Goal: Task Accomplishment & Management: Complete application form

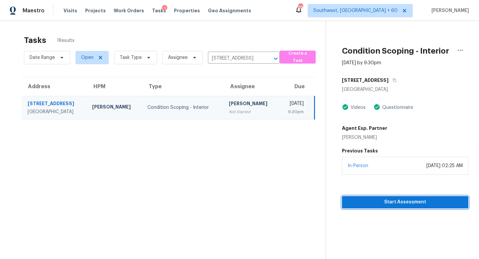
click at [390, 204] on span "Start Assessment" at bounding box center [405, 202] width 116 height 8
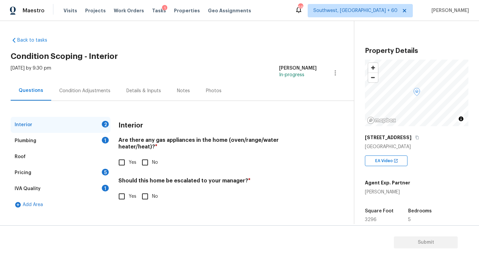
click at [125, 155] on input "Yes" at bounding box center [122, 162] width 14 height 14
checkbox input "true"
click at [141, 191] on input "No" at bounding box center [145, 196] width 14 height 14
checkbox input "true"
click at [60, 142] on div "Plumbing 1" at bounding box center [61, 141] width 100 height 16
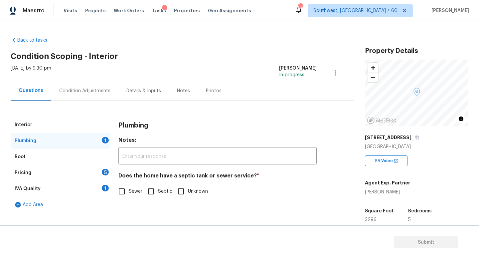
click at [131, 189] on span "Sewer" at bounding box center [136, 191] width 14 height 7
click at [129, 189] on input "Sewer" at bounding box center [122, 191] width 14 height 14
checkbox input "true"
click at [57, 123] on div "Interior" at bounding box center [61, 125] width 100 height 16
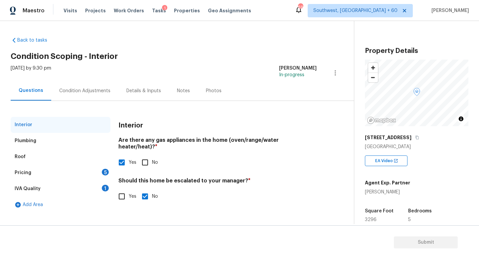
click at [55, 140] on div "Plumbing" at bounding box center [61, 141] width 100 height 16
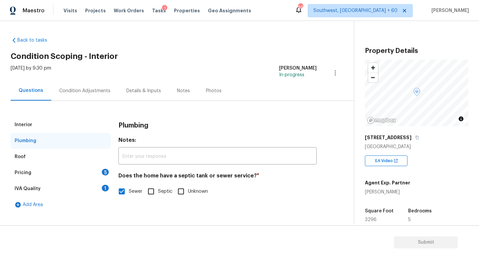
click at [52, 166] on div "Pricing 5" at bounding box center [61, 173] width 100 height 16
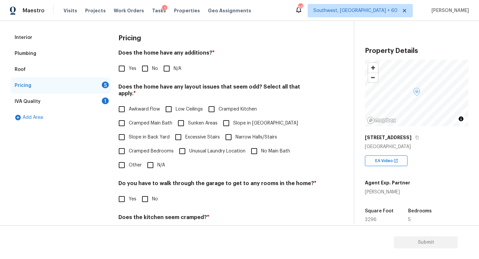
scroll to position [90, 0]
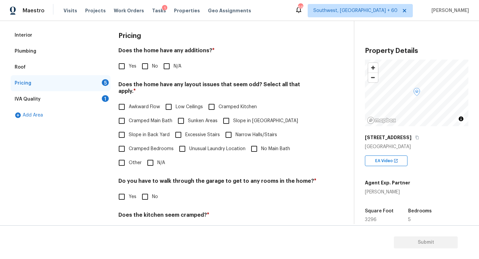
click at [147, 156] on input "N/A" at bounding box center [150, 163] width 14 height 14
checkbox input "true"
click at [126, 67] on input "Yes" at bounding box center [122, 66] width 14 height 14
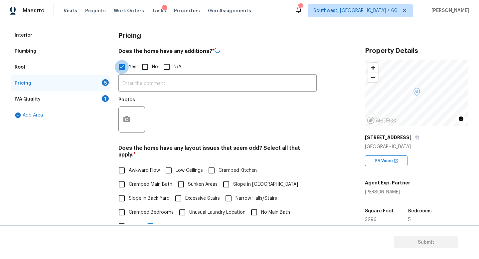
click at [126, 67] on input "Yes" at bounding box center [122, 67] width 14 height 14
checkbox input "false"
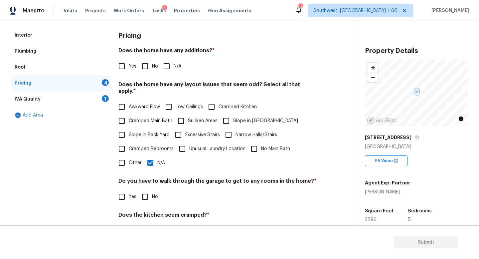
click at [141, 68] on input "No" at bounding box center [145, 66] width 14 height 14
checkbox input "true"
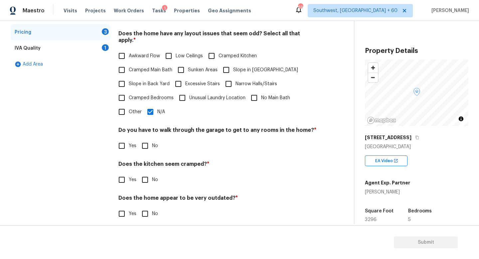
scroll to position [0, 0]
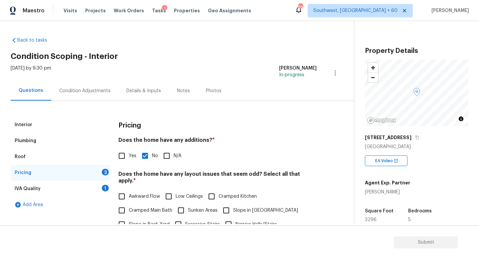
click at [83, 91] on div "Condition Adjustments" at bounding box center [84, 91] width 51 height 7
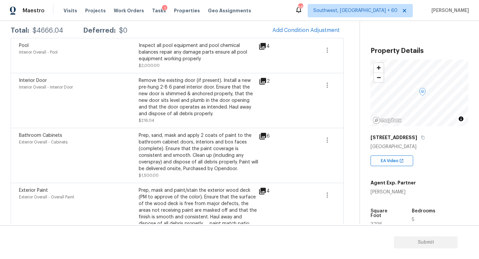
scroll to position [131, 0]
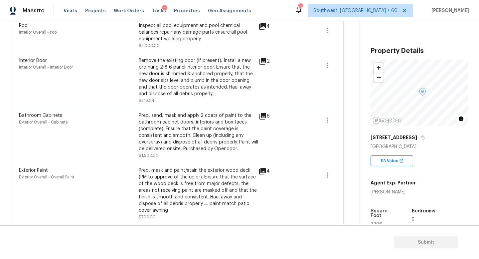
click at [24, 171] on span "Exterior Paint" at bounding box center [33, 170] width 29 height 5
click at [44, 174] on div "Exterior Overall - Overall Paint" at bounding box center [79, 177] width 120 height 7
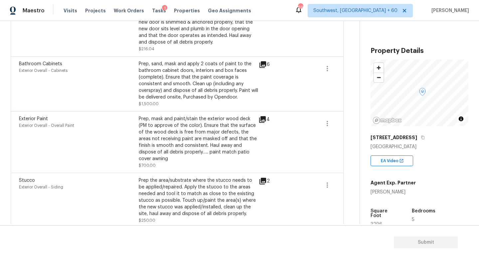
scroll to position [0, 0]
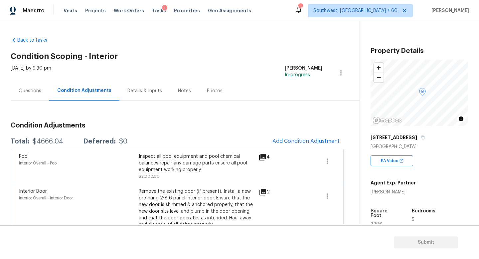
click at [39, 96] on div "Questions" at bounding box center [30, 91] width 39 height 20
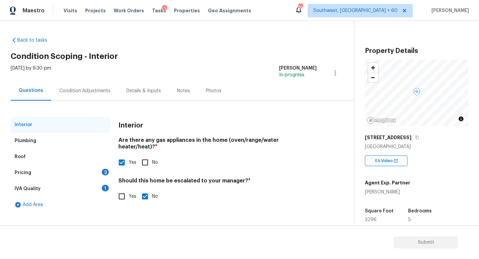
click at [51, 147] on div "Plumbing" at bounding box center [61, 141] width 100 height 16
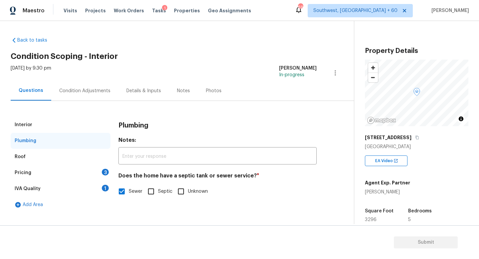
click at [47, 155] on div "Roof" at bounding box center [61, 157] width 100 height 16
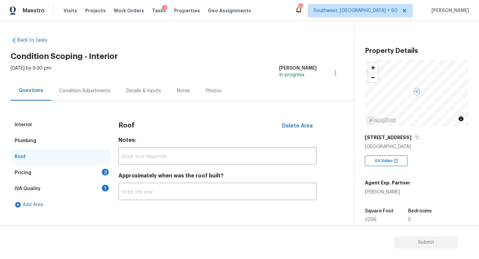
click at [47, 165] on div "Pricing 3" at bounding box center [61, 173] width 100 height 16
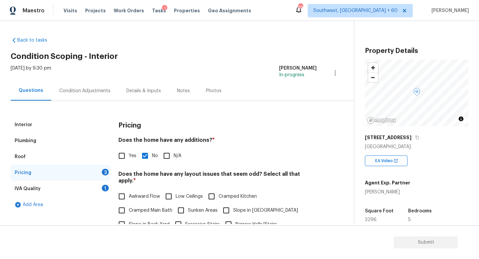
click at [50, 193] on div "IVA Quality 1" at bounding box center [61, 189] width 100 height 16
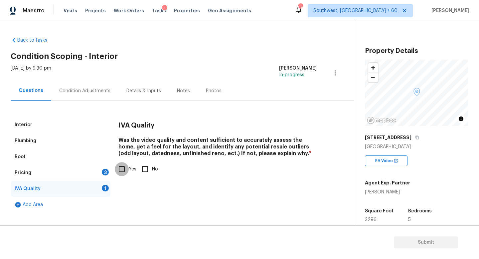
click at [125, 169] on input "Yes" at bounding box center [122, 169] width 14 height 14
checkbox input "true"
click at [65, 89] on div "Condition Adjustments" at bounding box center [84, 91] width 51 height 7
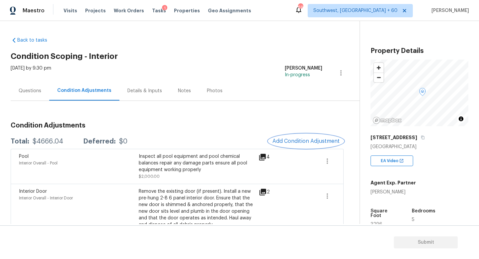
click at [298, 140] on span "Add Condition Adjustment" at bounding box center [306, 141] width 67 height 6
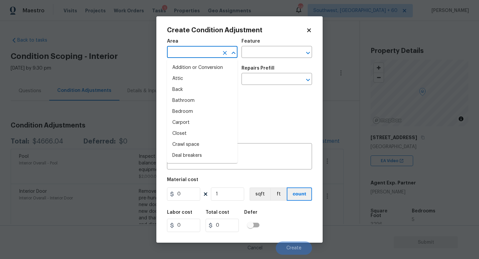
click at [181, 52] on input "text" at bounding box center [193, 53] width 52 height 10
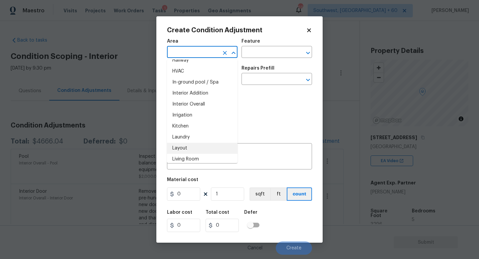
scroll to position [235, 0]
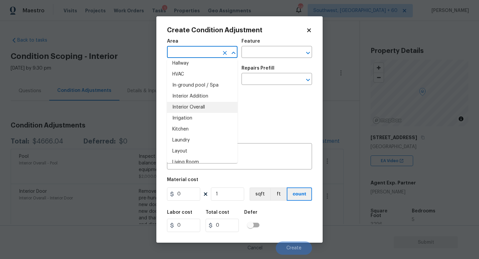
click at [200, 108] on li "Interior Overall" at bounding box center [202, 107] width 71 height 11
type input "Interior Overall"
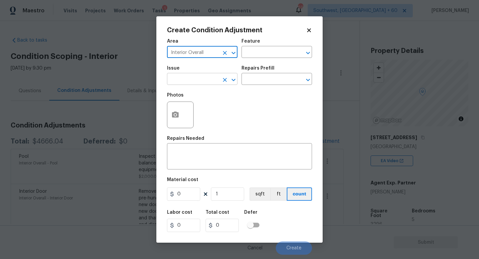
click at [196, 84] on input "text" at bounding box center [193, 80] width 52 height 10
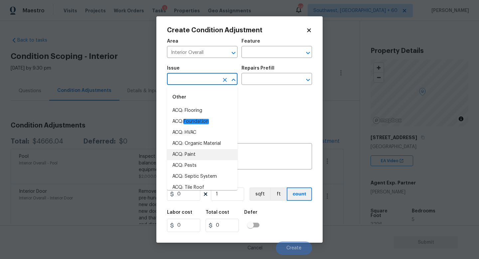
click at [204, 156] on li "ACQ: Paint" at bounding box center [202, 154] width 71 height 11
type input "ACQ: Paint"
click at [261, 106] on div "Photos" at bounding box center [239, 110] width 145 height 43
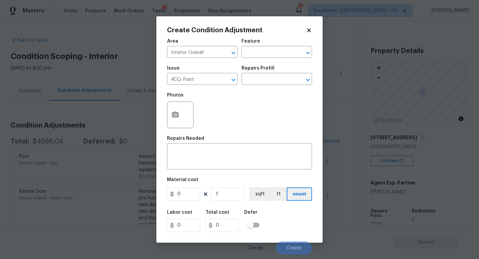
click at [183, 120] on div at bounding box center [180, 115] width 27 height 27
click at [308, 78] on icon "Open" at bounding box center [308, 80] width 8 height 8
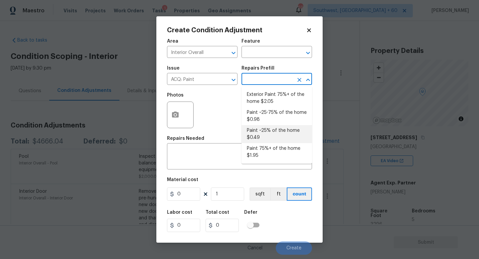
click at [287, 130] on li "Paint ~25% of the home $0.49" at bounding box center [277, 134] width 71 height 18
type input "Acquisition"
type textarea "Acquisition Scope: ~25% of the home needs interior paint"
type input "0.49"
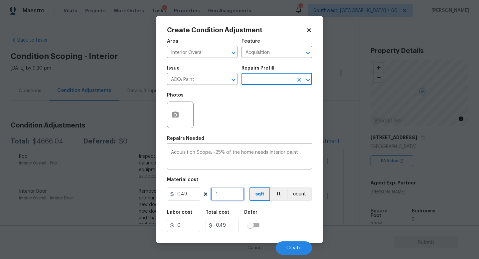
click at [235, 200] on input "1" at bounding box center [227, 193] width 33 height 13
type input "3"
type input "1.47"
type input "32"
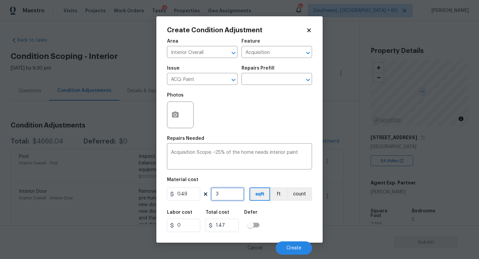
type input "15.68"
type input "329"
type input "161.21"
type input "3296"
type input "1615.04"
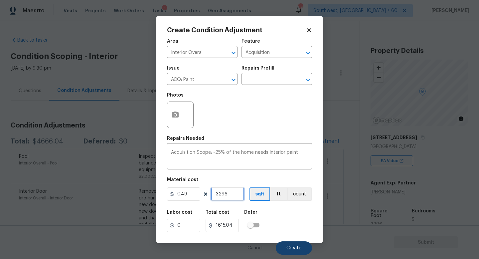
type input "3296"
click at [293, 245] on button "Create" at bounding box center [294, 247] width 36 height 13
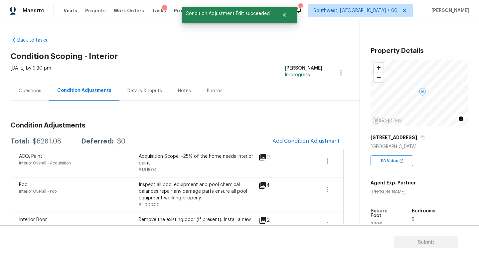
click at [266, 159] on icon at bounding box center [263, 157] width 8 height 8
click at [326, 160] on icon "button" at bounding box center [328, 161] width 8 height 8
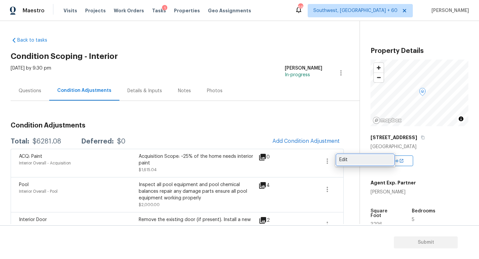
click at [344, 160] on div "Edit" at bounding box center [366, 159] width 52 height 7
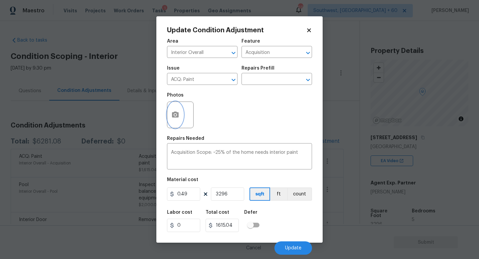
click at [181, 119] on button "button" at bounding box center [175, 115] width 16 height 26
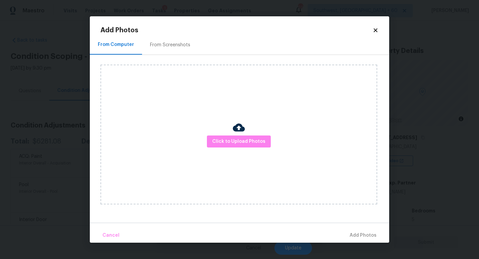
click at [207, 141] on div "Click to Upload Photos" at bounding box center [239, 135] width 277 height 140
click at [220, 136] on button "Click to Upload Photos" at bounding box center [239, 141] width 64 height 12
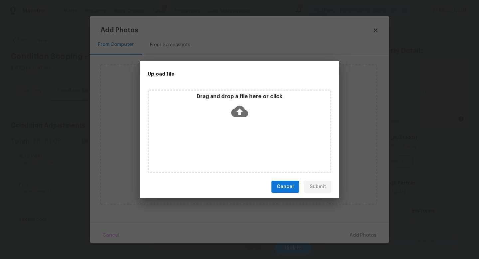
click at [235, 112] on icon at bounding box center [239, 111] width 17 height 11
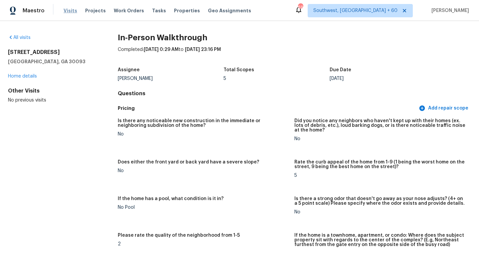
click at [72, 13] on span "Visits" at bounding box center [71, 10] width 14 height 7
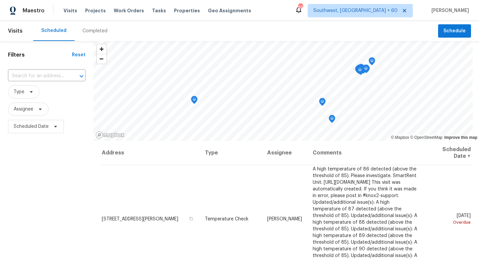
click at [85, 36] on div "Completed" at bounding box center [95, 31] width 41 height 20
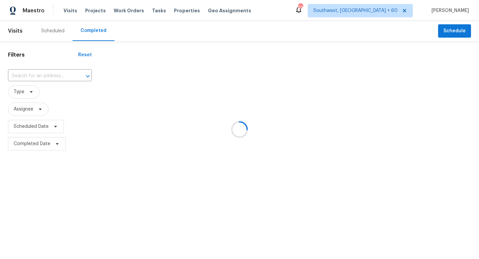
click at [59, 70] on div at bounding box center [239, 129] width 479 height 259
click at [51, 79] on div at bounding box center [239, 129] width 479 height 259
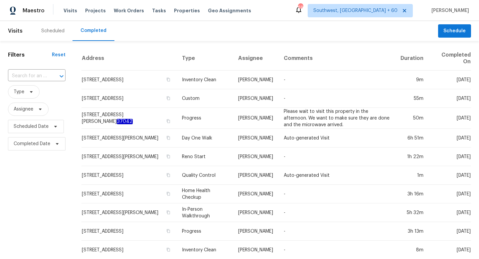
click at [49, 75] on div at bounding box center [56, 76] width 17 height 9
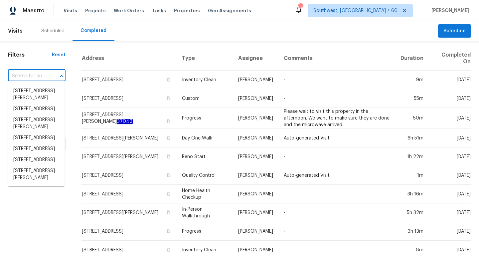
paste input "16488 Fox Valley"
type input "16488 Fox Valley"
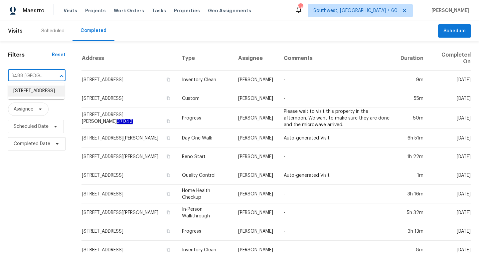
click at [43, 90] on li "[STREET_ADDRESS]" at bounding box center [36, 91] width 57 height 11
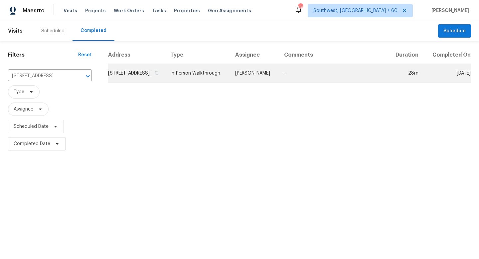
click at [128, 73] on td "[STREET_ADDRESS]" at bounding box center [136, 73] width 57 height 19
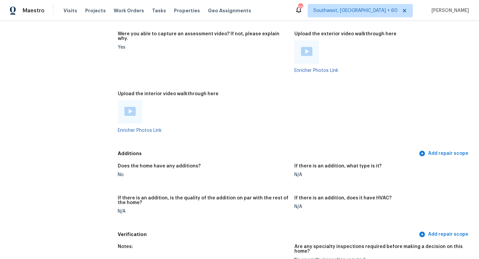
scroll to position [1306, 0]
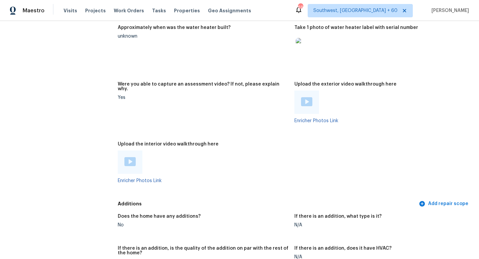
click at [134, 157] on img at bounding box center [129, 161] width 11 height 9
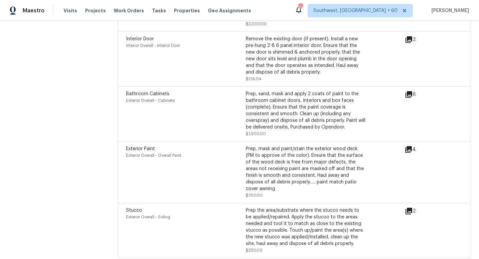
scroll to position [960, 0]
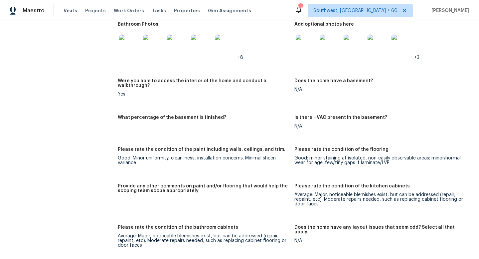
click at [179, 147] on div "Please rate the condition of the paint including walls, ceilings, and trim." at bounding box center [203, 151] width 171 height 9
click at [178, 156] on div "Good: Minor uniformity, cleanliness, installation concerns. Minimal sheen varia…" at bounding box center [203, 160] width 171 height 9
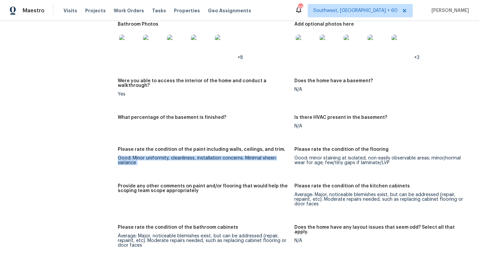
click at [178, 156] on div "Good: Minor uniformity, cleanliness, installation concerns. Minimal sheen varia…" at bounding box center [203, 160] width 171 height 9
click at [304, 156] on div "Good: minor staining at isolated, non-easily observable areas; minor/normal wea…" at bounding box center [380, 160] width 171 height 9
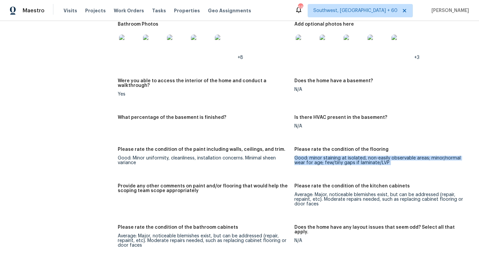
click at [304, 156] on div "Good: minor staining at isolated, non-easily observable areas; minor/normal wea…" at bounding box center [380, 160] width 171 height 9
click at [299, 156] on div "Good: minor staining at isolated, non-easily observable areas; minor/normal wea…" at bounding box center [380, 160] width 171 height 9
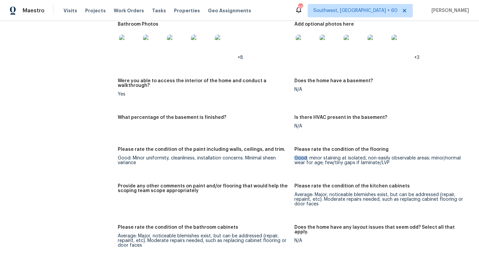
click at [299, 156] on div "Good: minor staining at isolated, non-easily observable areas; minor/normal wea…" at bounding box center [380, 160] width 171 height 9
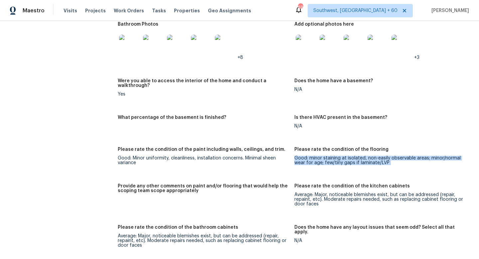
click at [299, 156] on div "Good: minor staining at isolated, non-easily observable areas; minor/normal wea…" at bounding box center [380, 160] width 171 height 9
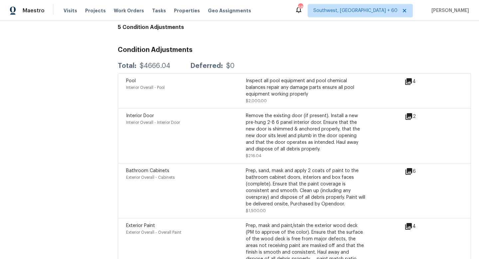
scroll to position [1683, 0]
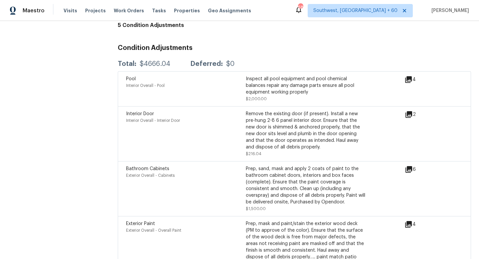
click at [155, 61] on div "$4666.04" at bounding box center [155, 64] width 31 height 7
copy div "$4666.04"
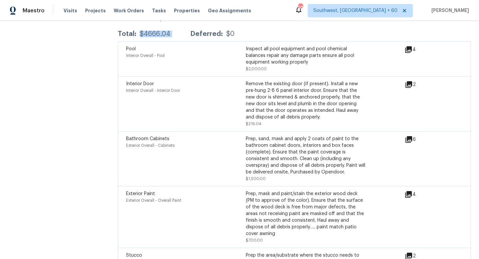
scroll to position [1706, 0]
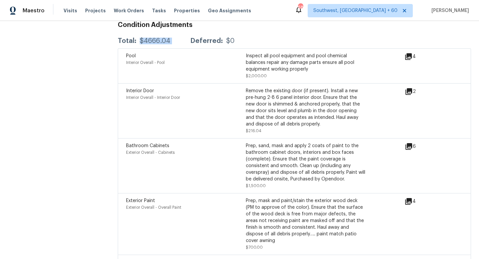
copy div "$4666.04"
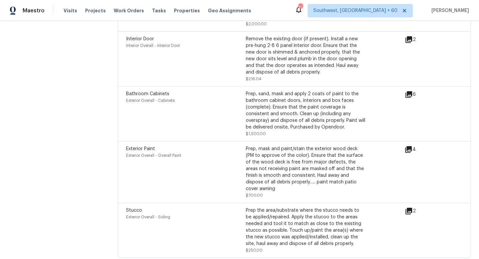
scroll to position [1688, 0]
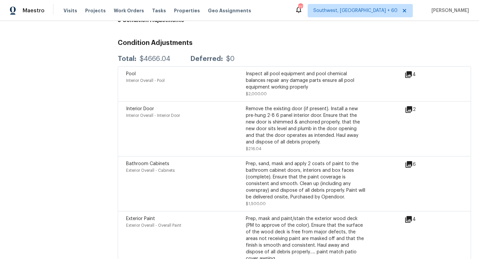
click at [153, 53] on div "Total: $4666.04 Deferred: $0" at bounding box center [294, 59] width 353 height 15
